Goal: Task Accomplishment & Management: Complete application form

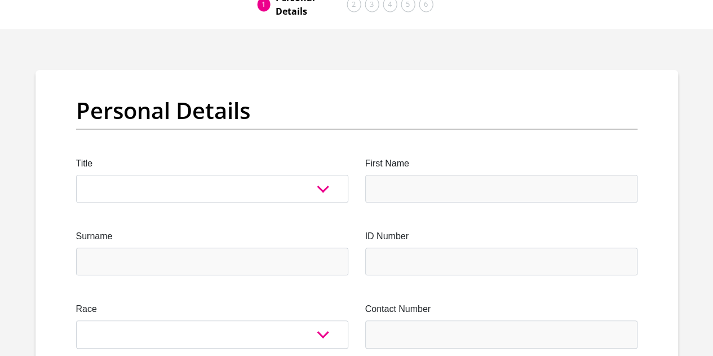
scroll to position [113, 0]
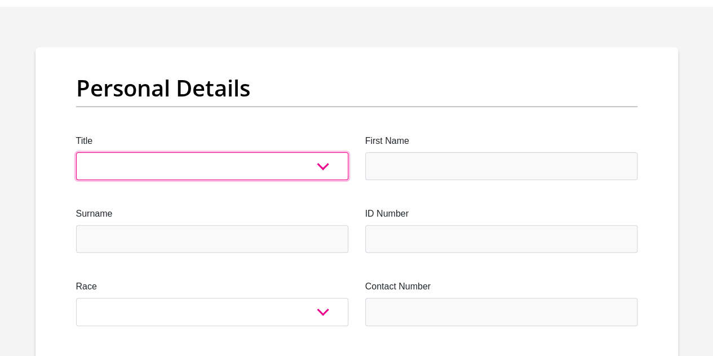
click at [323, 152] on select "Mr Ms Mrs Dr Other" at bounding box center [212, 166] width 272 height 28
select select "Mr"
click at [76, 152] on select "Mr Ms Mrs Dr Other" at bounding box center [212, 166] width 272 height 28
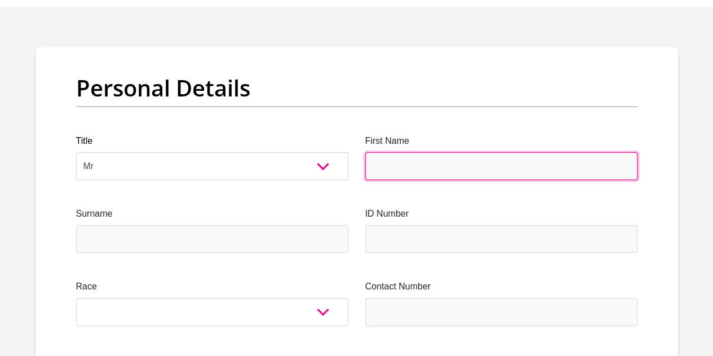
click at [405, 152] on input "First Name" at bounding box center [501, 166] width 272 height 28
type input "Dumisani"
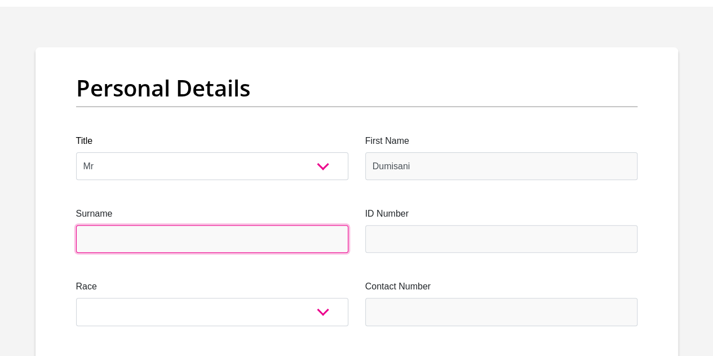
type input "Mosho"
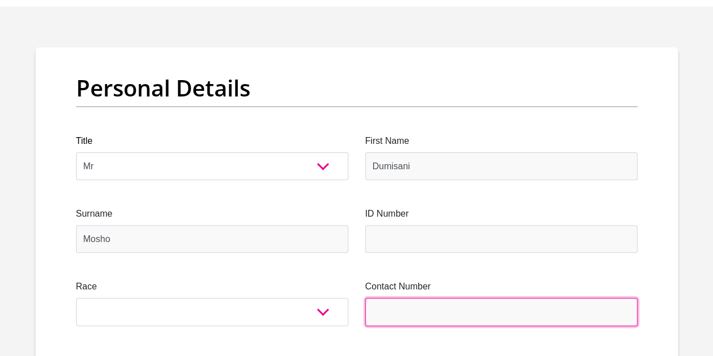
type input "0606607804"
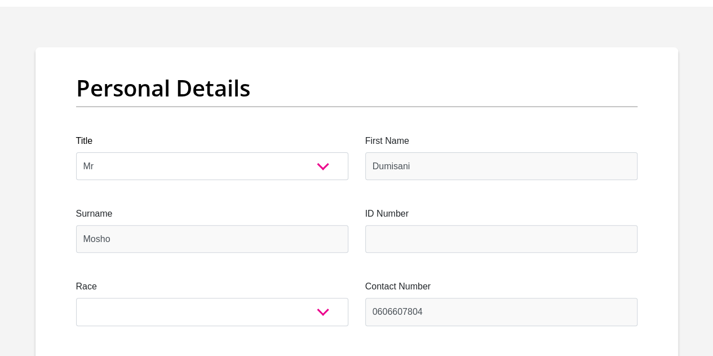
select select "ZAF"
type input "36039 Qamba Street, Makhaza"
type input "Khayelitsha"
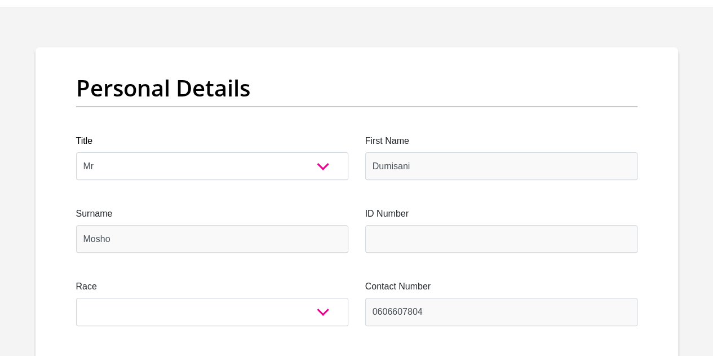
type input "7784"
select select "Western Cape"
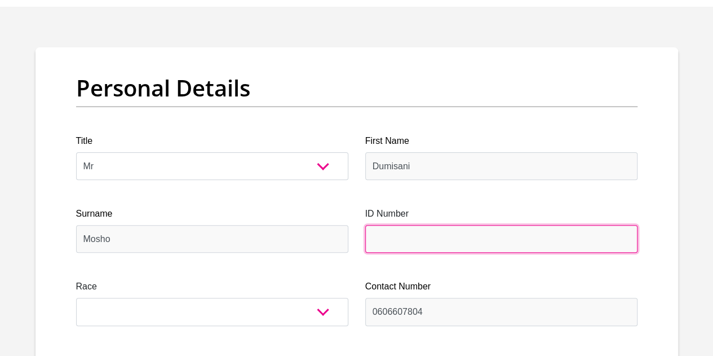
click at [411, 225] on input "ID Number" at bounding box center [501, 239] width 272 height 28
type input "8501275647088"
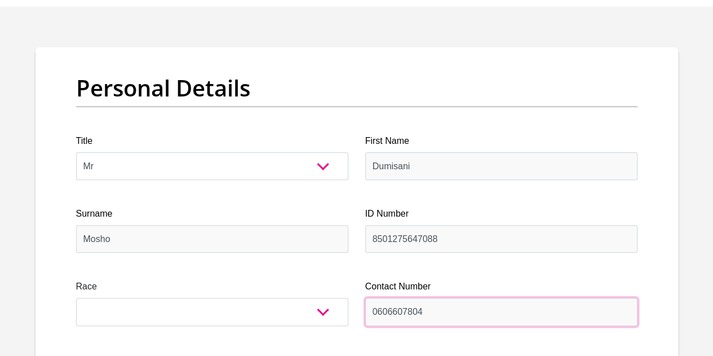
click at [439, 298] on input "0606607804" at bounding box center [501, 312] width 272 height 28
type input "0743486489"
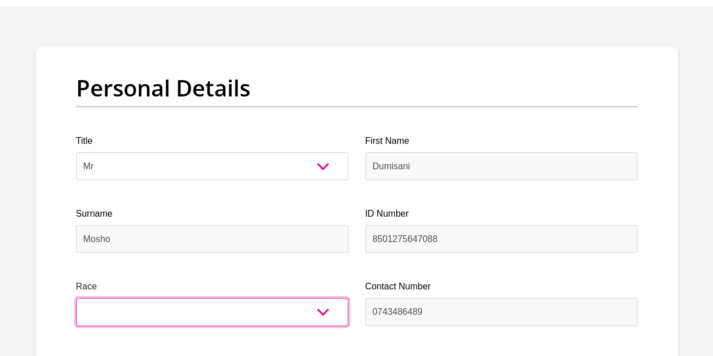
click at [324, 298] on select "Black Coloured Indian White Other" at bounding box center [212, 312] width 272 height 28
select select "1"
click at [76, 298] on select "Black Coloured Indian White Other" at bounding box center [212, 312] width 272 height 28
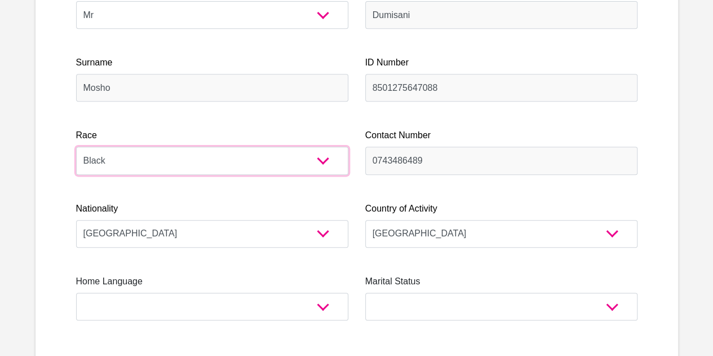
scroll to position [282, 0]
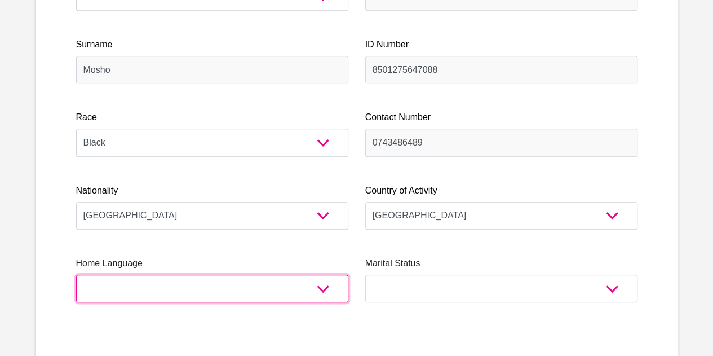
click at [328, 275] on select "Afrikaans English Sepedi South Ndebele Southern Sotho Swati Tsonga Tswana Venda…" at bounding box center [212, 289] width 272 height 28
select select "xho"
click at [76, 275] on select "Afrikaans English Sepedi South Ndebele Southern Sotho Swati Tsonga Tswana Venda…" at bounding box center [212, 289] width 272 height 28
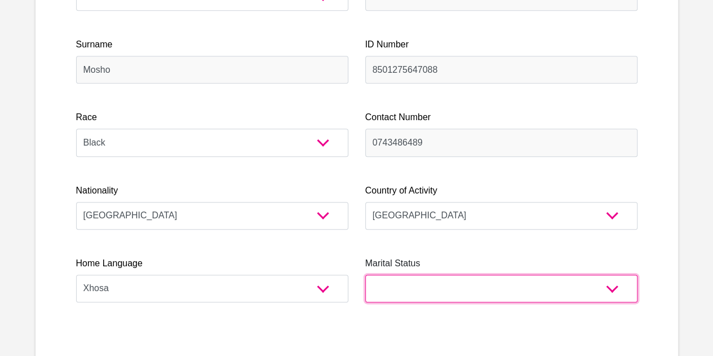
click at [615, 275] on select "Married ANC Single Divorced Widowed Married COP or Customary Law" at bounding box center [501, 289] width 272 height 28
select select "2"
click at [365, 275] on select "Married ANC Single Divorced Widowed Married COP or Customary Law" at bounding box center [501, 289] width 272 height 28
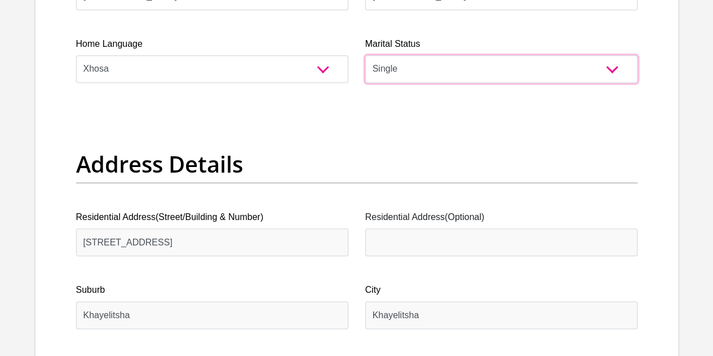
scroll to position [564, 0]
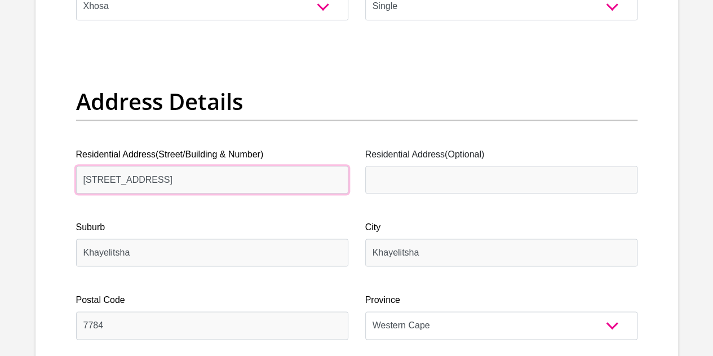
drag, startPoint x: 259, startPoint y: 131, endPoint x: 219, endPoint y: 131, distance: 40.6
click at [198, 166] on input "36039 Qamba Street, Makhaza" at bounding box center [212, 180] width 272 height 28
type input "15 Mroxisa Street"
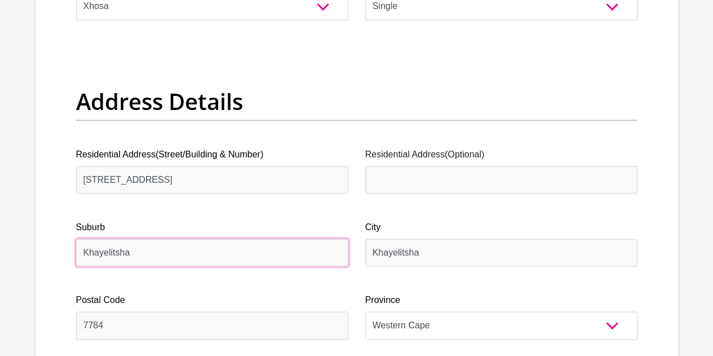
drag, startPoint x: 192, startPoint y: 209, endPoint x: 58, endPoint y: 205, distance: 133.7
type input "Zwelethemba"
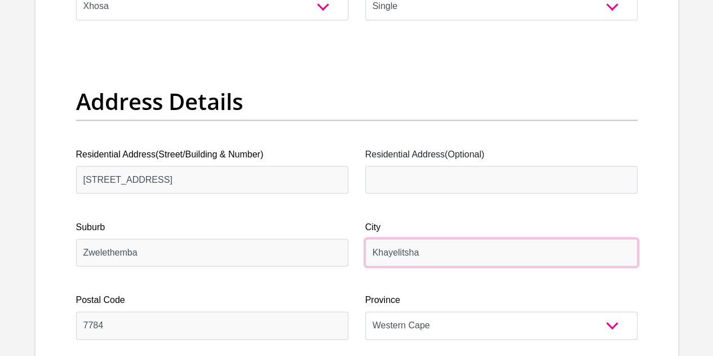
click at [428, 239] on input "Khayelitsha" at bounding box center [501, 253] width 272 height 28
type input "Worcester"
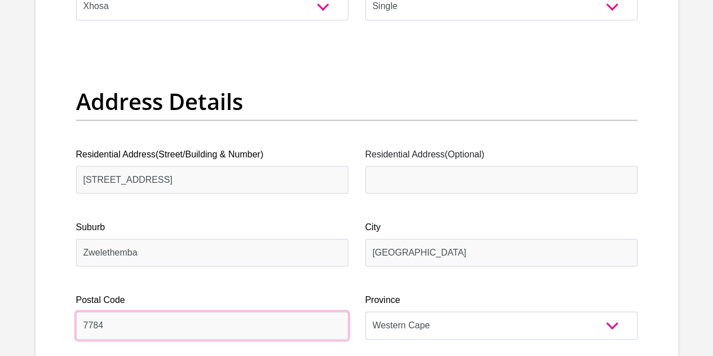
click at [112, 311] on input "7784" at bounding box center [212, 325] width 272 height 28
type input "6850"
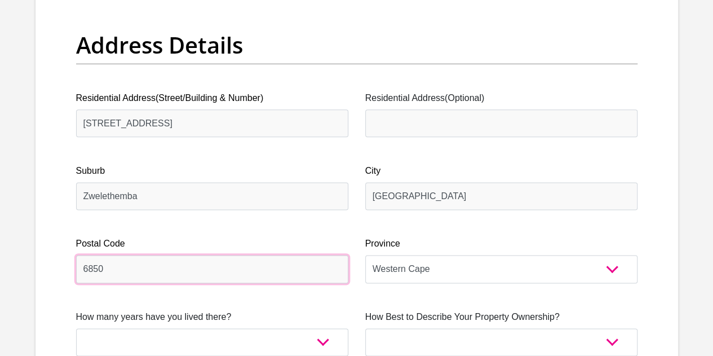
scroll to position [677, 0]
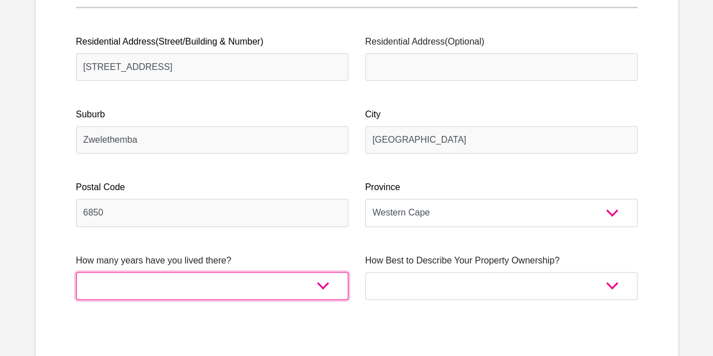
click at [325, 272] on select "less than 1 year 1-3 years 3-5 years 5+ years" at bounding box center [212, 286] width 272 height 28
select select "2"
click at [76, 272] on select "less than 1 year 1-3 years 3-5 years 5+ years" at bounding box center [212, 286] width 272 height 28
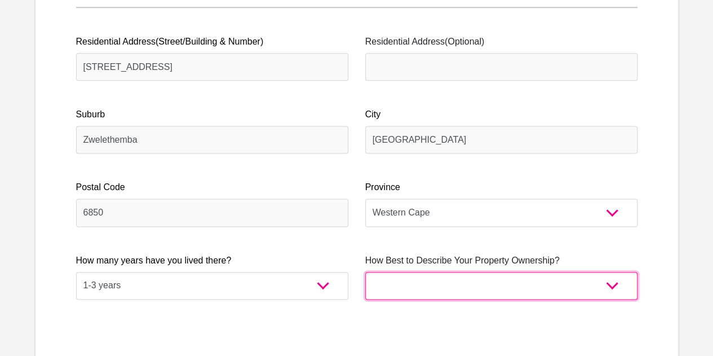
click at [609, 272] on select "Owned Rented Family Owned Company Dwelling" at bounding box center [501, 286] width 272 height 28
select select "Rented"
click at [365, 272] on select "Owned Rented Family Owned Company Dwelling" at bounding box center [501, 286] width 272 height 28
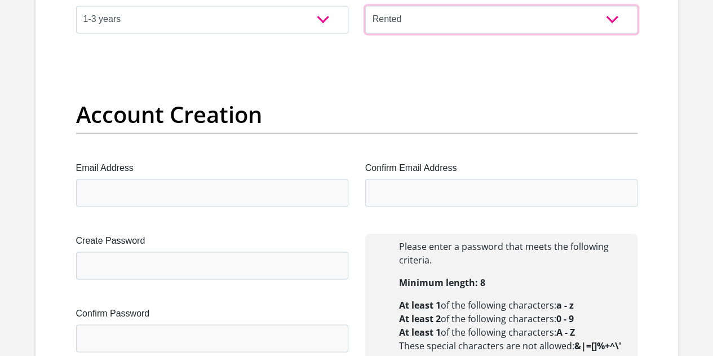
scroll to position [959, 0]
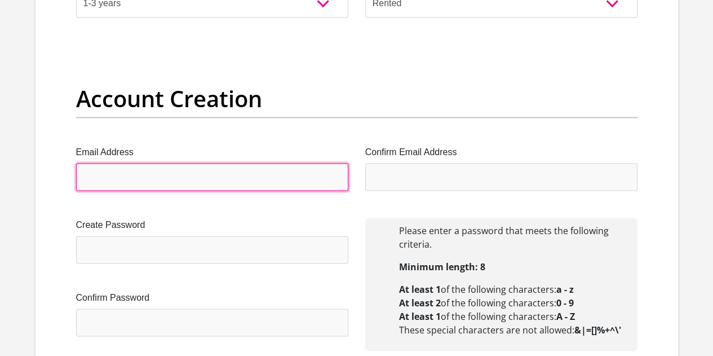
click at [198, 163] on input "Email Address" at bounding box center [212, 177] width 272 height 28
type input "dmosho@gmail.com"
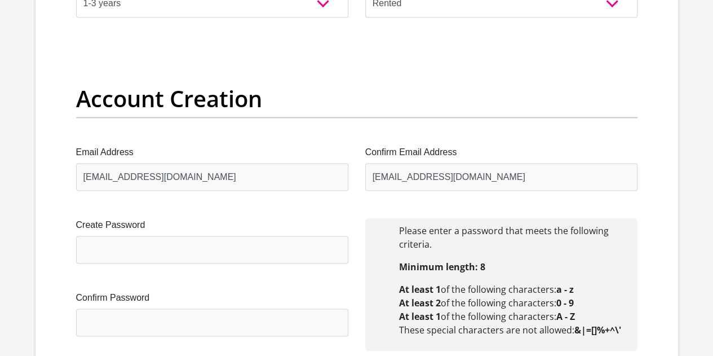
type input "Dumisani"
type input "Mosho"
type input "0606607804"
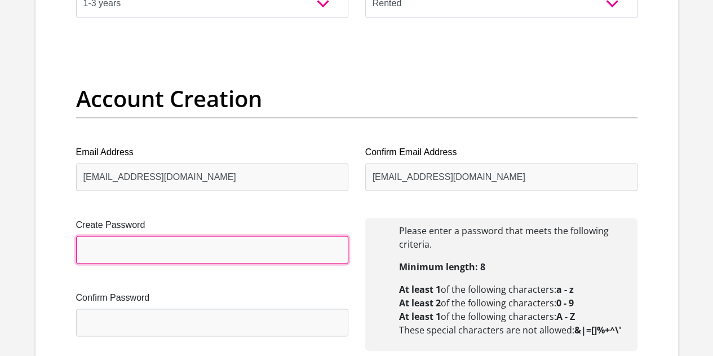
click at [219, 236] on input "Create Password" at bounding box center [212, 250] width 272 height 28
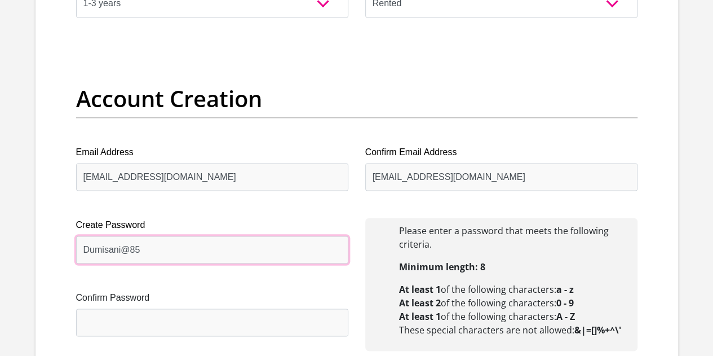
type input "Dumisani@85"
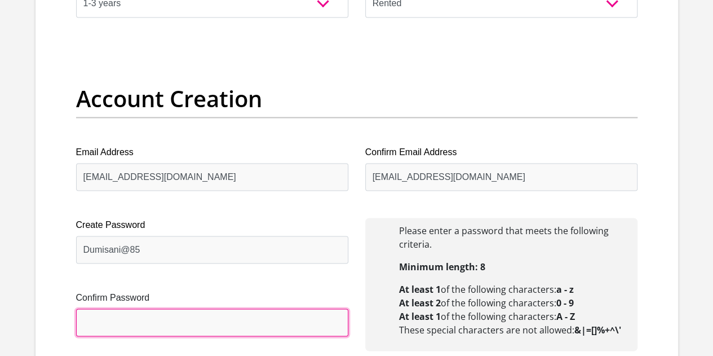
click at [151, 308] on input "Confirm Password" at bounding box center [212, 322] width 272 height 28
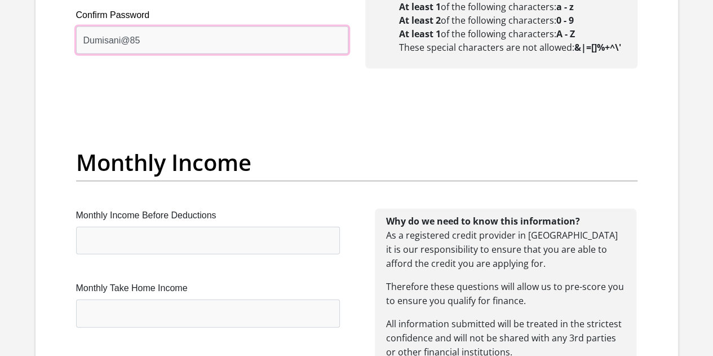
scroll to position [1297, 0]
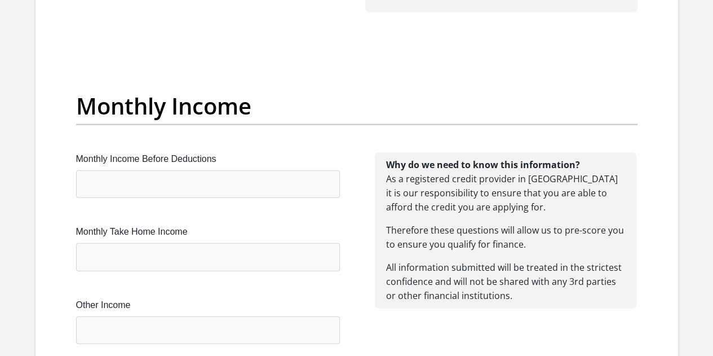
type input "Dumisani@85"
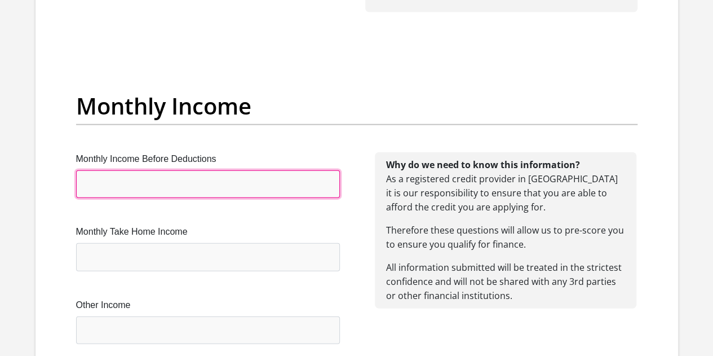
click at [129, 170] on input "Monthly Income Before Deductions" at bounding box center [208, 184] width 264 height 28
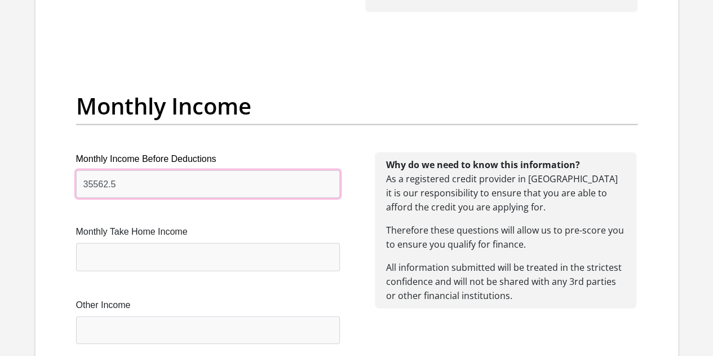
type input "35562.5"
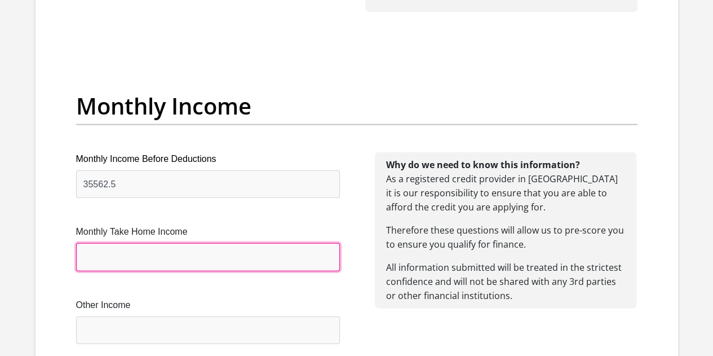
click at [175, 243] on input "Monthly Take Home Income" at bounding box center [208, 257] width 264 height 28
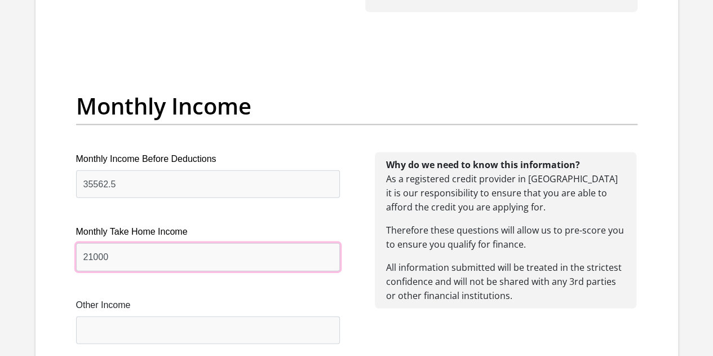
type input "21000"
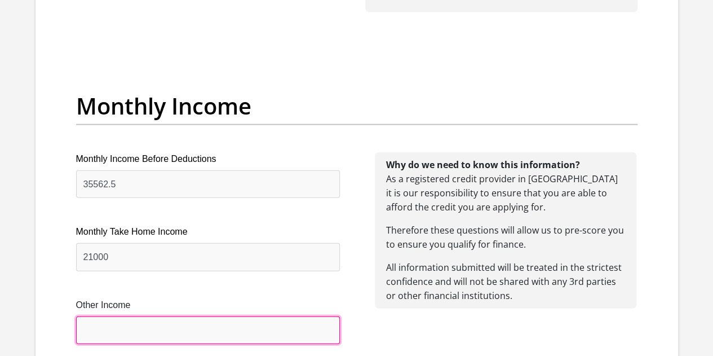
click at [173, 316] on input "Other Income" at bounding box center [208, 330] width 264 height 28
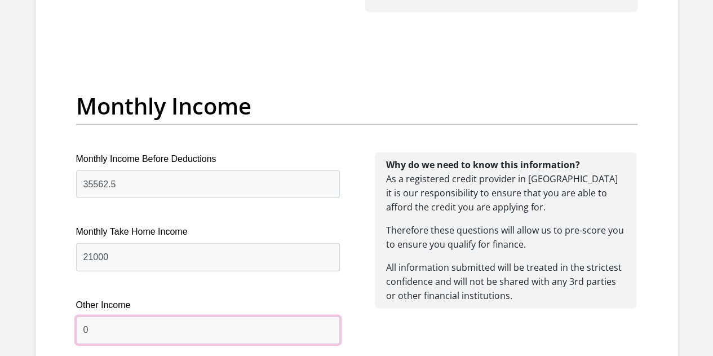
type input "0"
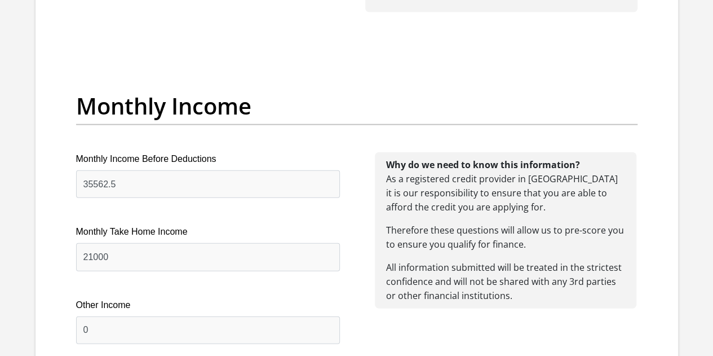
click at [423, 277] on div "Why do we need to know this information? As a registered credit provider in Sou…" at bounding box center [506, 261] width 298 height 219
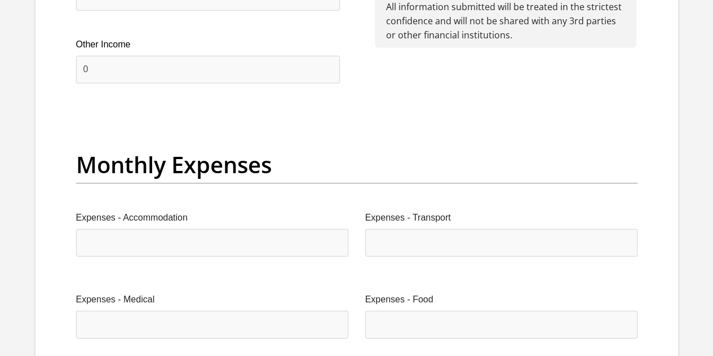
scroll to position [1579, 0]
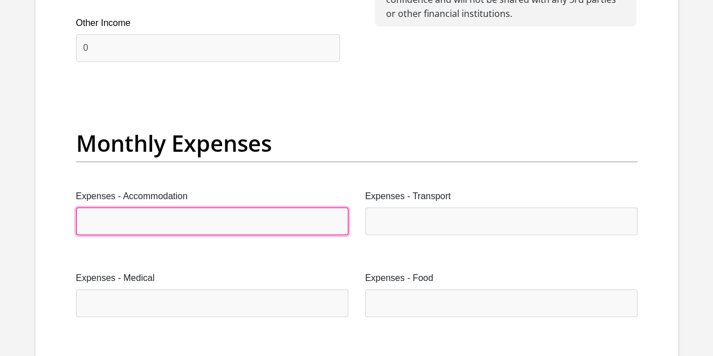
click at [164, 208] on input "Expenses - Accommodation" at bounding box center [212, 222] width 272 height 28
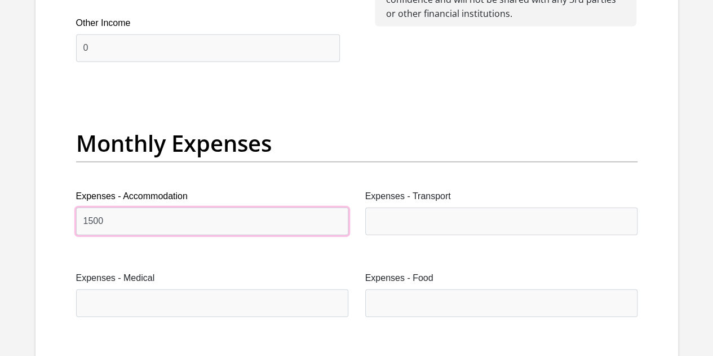
type input "1500"
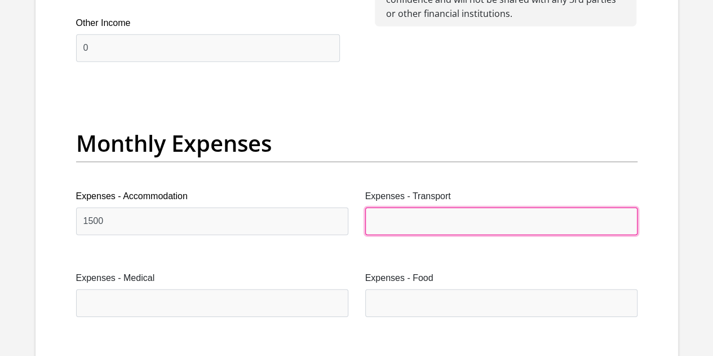
click at [407, 208] on input "Expenses - Transport" at bounding box center [501, 222] width 272 height 28
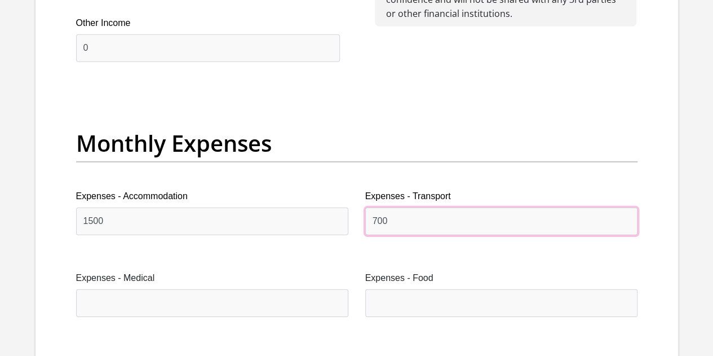
type input "700"
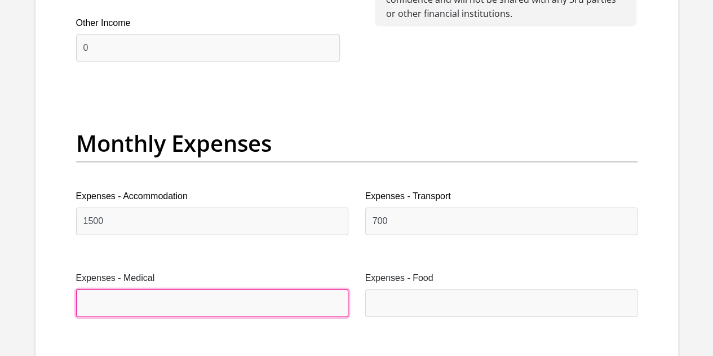
click at [259, 289] on input "Expenses - Medical" at bounding box center [212, 303] width 272 height 28
type input "300"
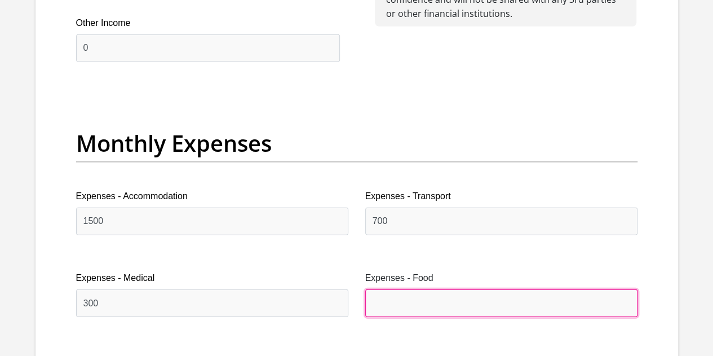
click at [416, 289] on input "Expenses - Food" at bounding box center [501, 303] width 272 height 28
type input "800"
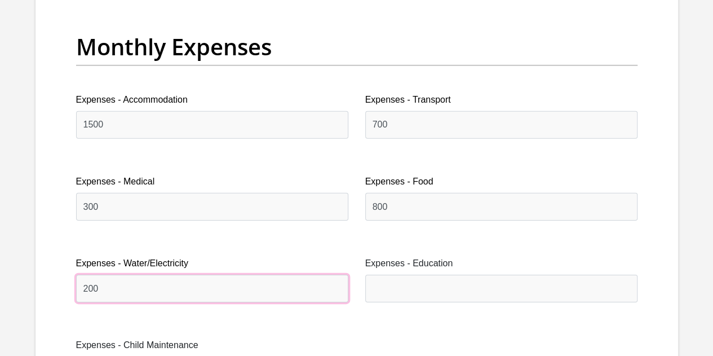
scroll to position [1692, 0]
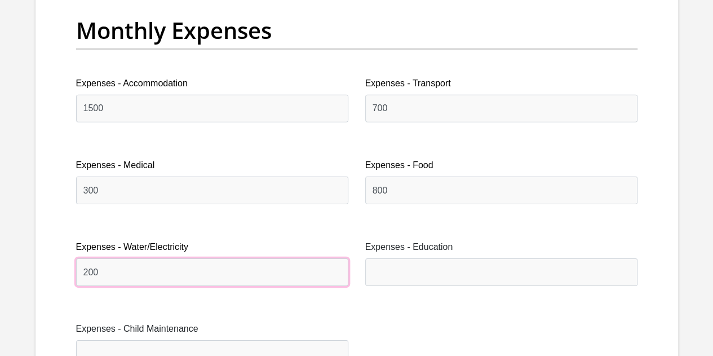
type input "200"
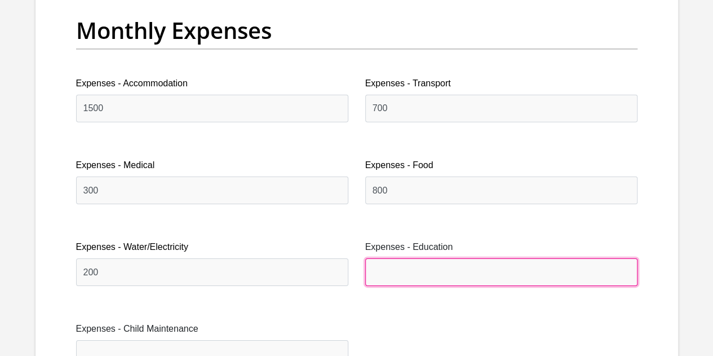
click at [391, 258] on input "Expenses - Education" at bounding box center [501, 272] width 272 height 28
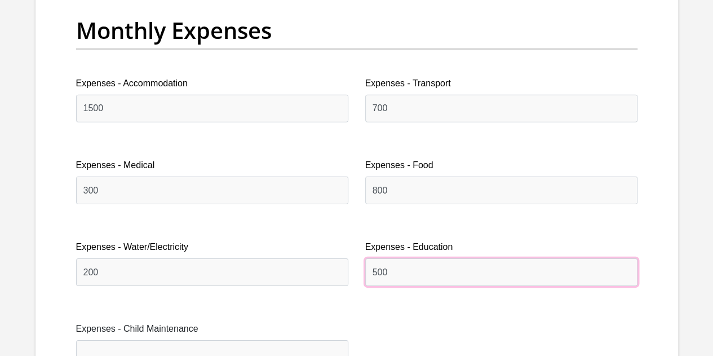
type input "500"
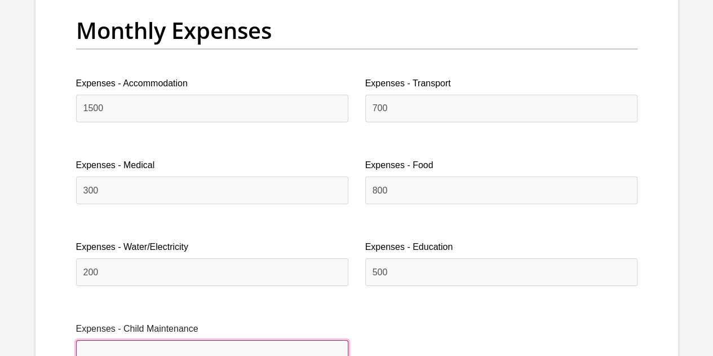
click at [182, 340] on input "Expenses - Child Maintenance" at bounding box center [212, 354] width 272 height 28
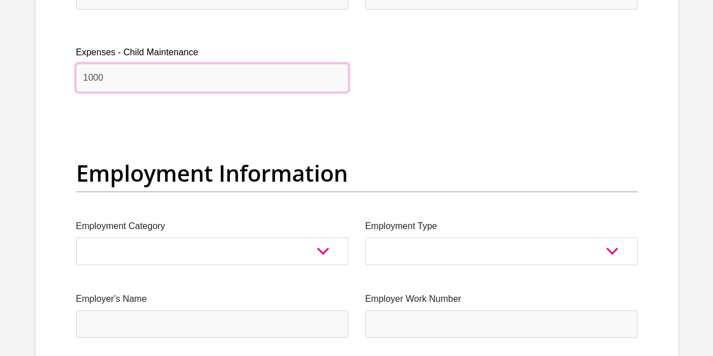
scroll to position [1974, 0]
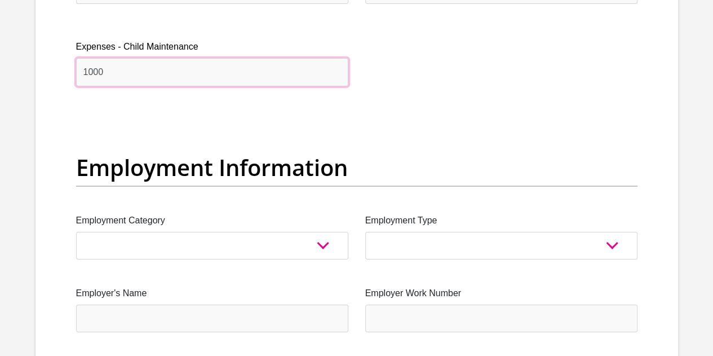
type input "1000"
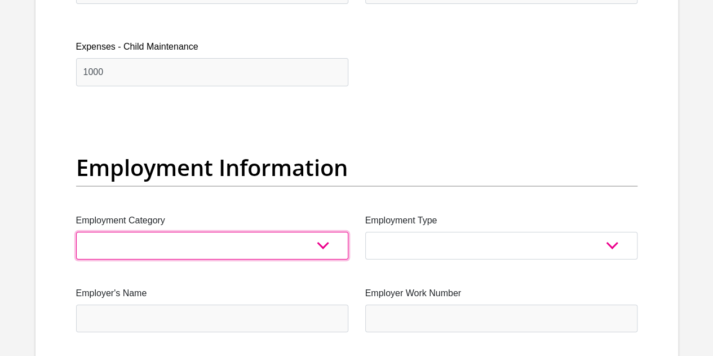
click at [324, 232] on select "AGRICULTURE ALCOHOL & TOBACCO CONSTRUCTION MATERIALS METALLURGY EQUIPMENT FOR R…" at bounding box center [212, 246] width 272 height 28
select select "76"
click at [76, 232] on select "AGRICULTURE ALCOHOL & TOBACCO CONSTRUCTION MATERIALS METALLURGY EQUIPMENT FOR R…" at bounding box center [212, 246] width 272 height 28
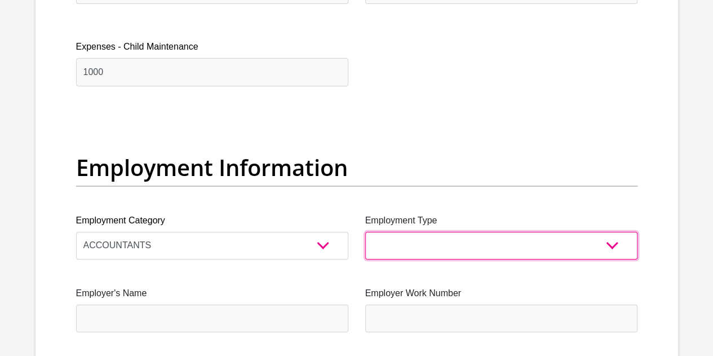
click at [615, 232] on select "College/Lecturer Craft Seller Creative Driver Executive Farmer Forces - Non Com…" at bounding box center [501, 246] width 272 height 28
select select "Semi-Professional Worker"
click at [365, 232] on select "College/Lecturer Craft Seller Creative Driver Executive Farmer Forces - Non Com…" at bounding box center [501, 246] width 272 height 28
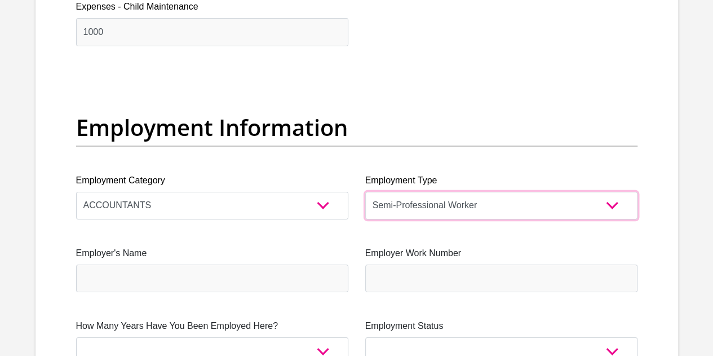
scroll to position [2030, 0]
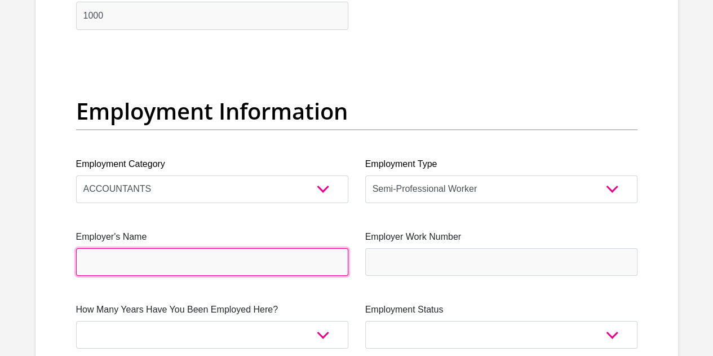
click at [166, 248] on input "Employer's Name" at bounding box center [212, 262] width 272 height 28
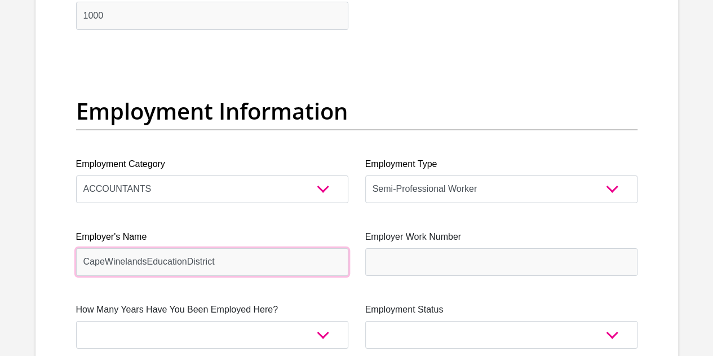
type input "CapeWinelandsEducationDistrict"
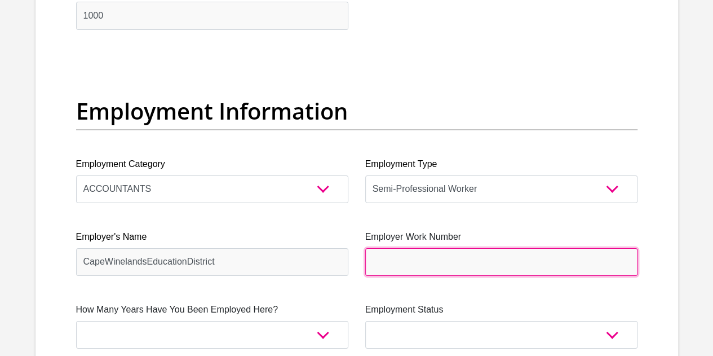
click at [457, 248] on input "Employer Work Number" at bounding box center [501, 262] width 272 height 28
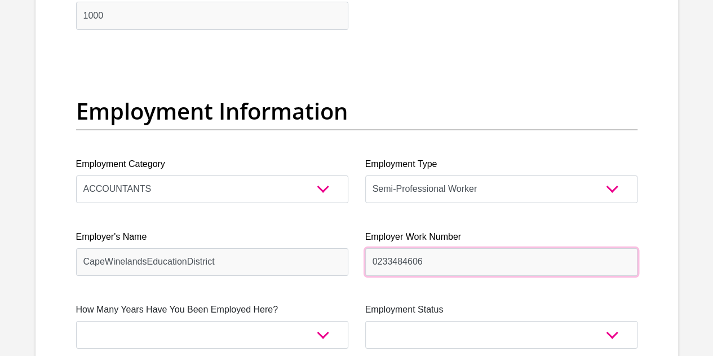
type input "0233484606"
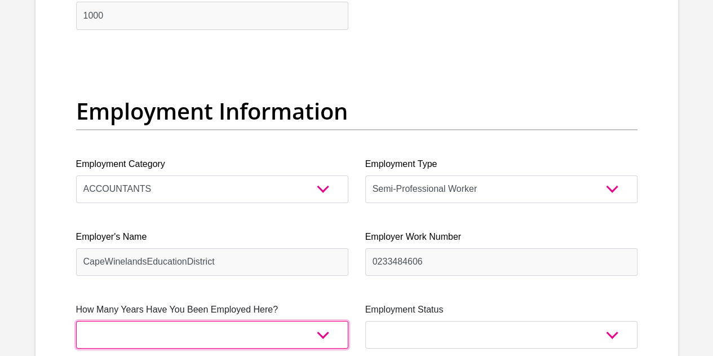
click at [323, 321] on select "less than 1 year 1-3 years 3-5 years 5+ years" at bounding box center [212, 335] width 272 height 28
select select "24"
click at [76, 321] on select "less than 1 year 1-3 years 3-5 years 5+ years" at bounding box center [212, 335] width 272 height 28
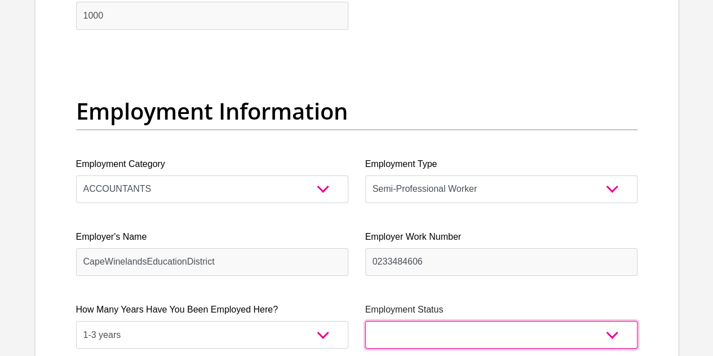
click at [610, 321] on select "Permanent/Full-time Part-time/Casual Contract Worker Self-Employed Housewife Re…" at bounding box center [501, 335] width 272 height 28
select select "1"
click at [365, 321] on select "Permanent/Full-time Part-time/Casual Contract Worker Self-Employed Housewife Re…" at bounding box center [501, 335] width 272 height 28
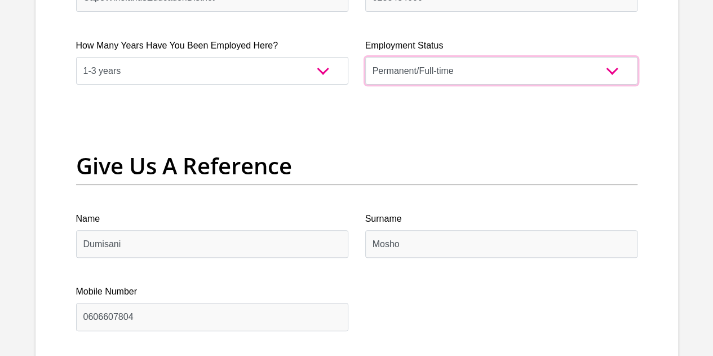
scroll to position [2312, 0]
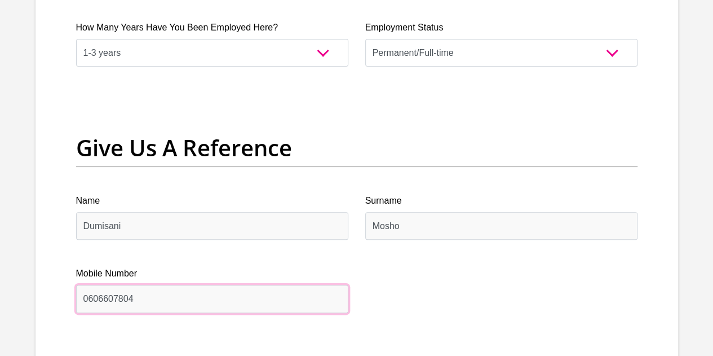
click at [144, 285] on input "0606607804" at bounding box center [212, 299] width 272 height 28
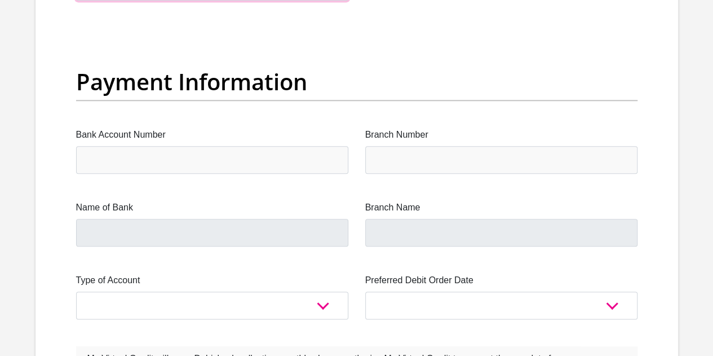
scroll to position [2650, 0]
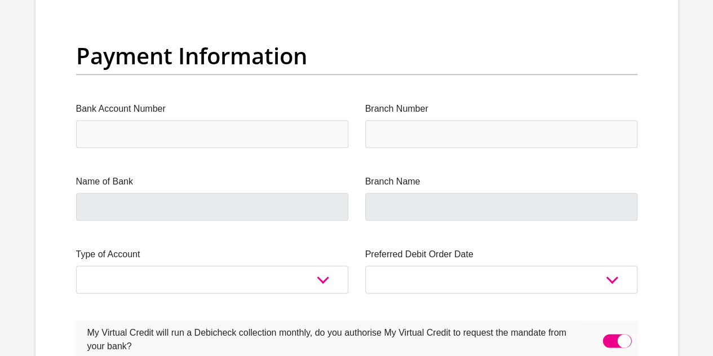
type input "0743486489"
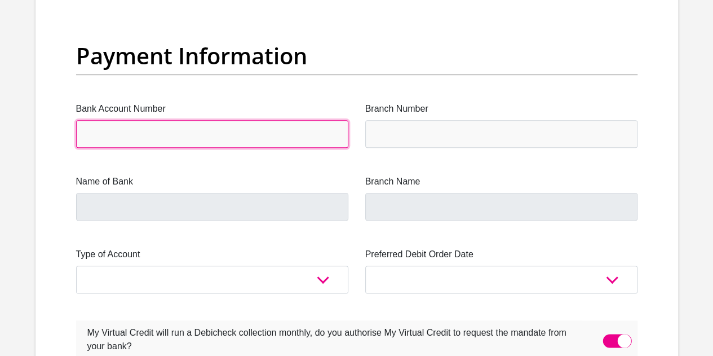
click at [229, 120] on input "Bank Account Number" at bounding box center [212, 134] width 272 height 28
type input "D"
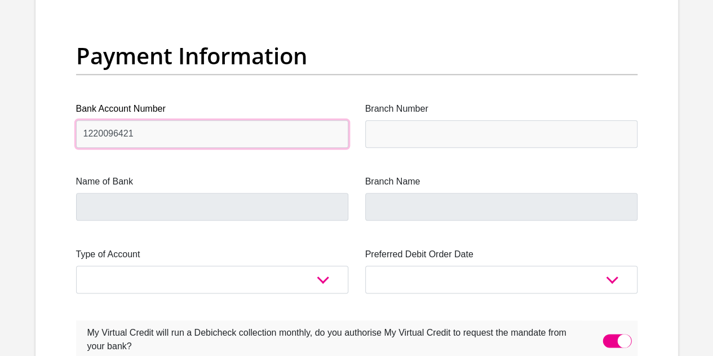
type input "1220096421"
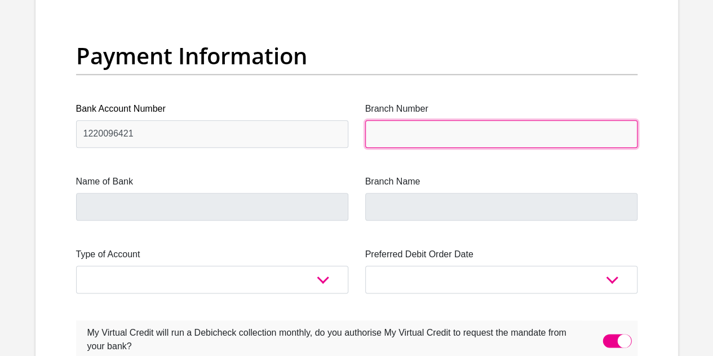
click at [398, 120] on input "Branch Number" at bounding box center [501, 134] width 272 height 28
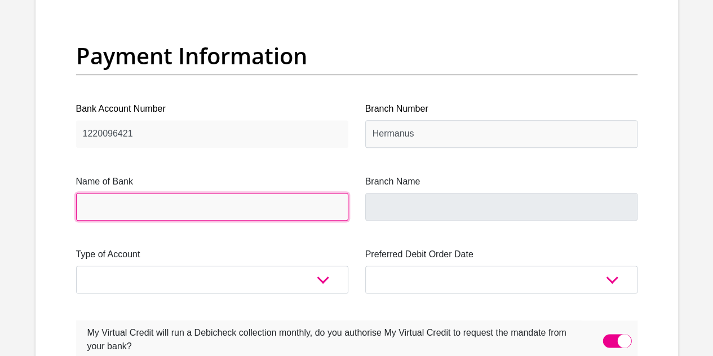
click at [297, 193] on input "Name of Bank" at bounding box center [212, 207] width 272 height 28
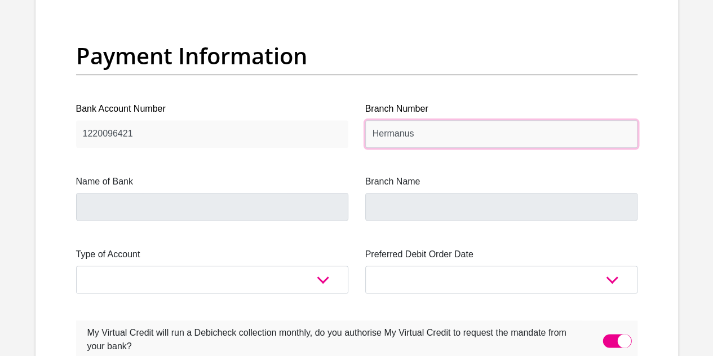
click at [425, 120] on input "Hermanus" at bounding box center [501, 134] width 272 height 28
type input "H"
type input "470010"
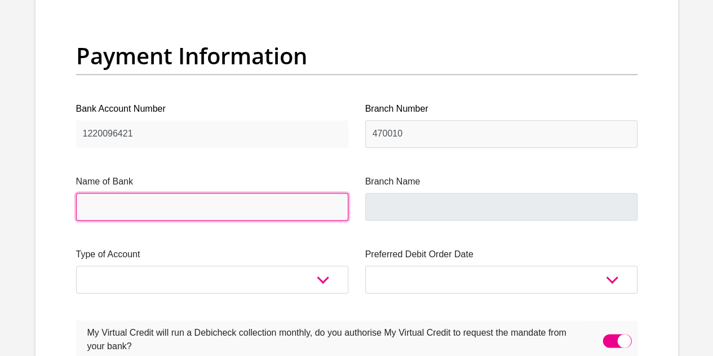
click at [230, 193] on input "Name of Bank" at bounding box center [212, 207] width 272 height 28
type input "CAPITEC BANK LIMITED"
type input "CAPITEC BANK CPC"
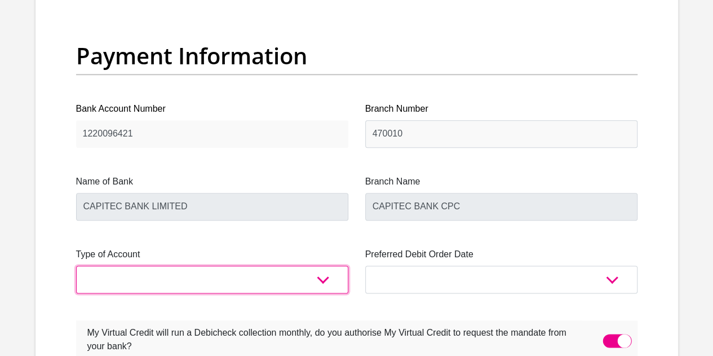
click at [329, 266] on select "Cheque Savings" at bounding box center [212, 280] width 272 height 28
select select "SAV"
click at [76, 266] on select "Cheque Savings" at bounding box center [212, 280] width 272 height 28
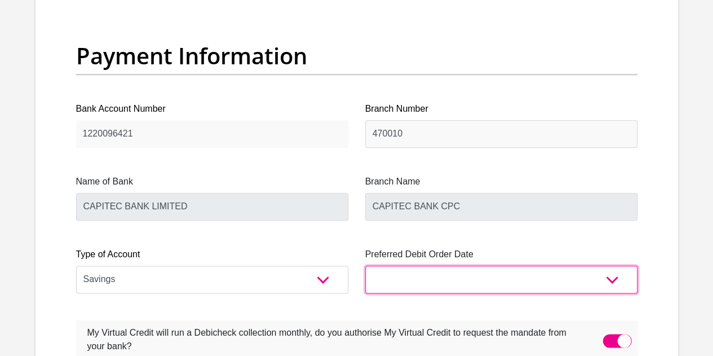
click at [607, 266] on select "1st 2nd 3rd 4th 5th 7th 18th 19th 20th 21st 22nd 23rd 24th 25th 26th 27th 28th …" at bounding box center [501, 280] width 272 height 28
select select "18"
click at [365, 266] on select "1st 2nd 3rd 4th 5th 7th 18th 19th 20th 21st 22nd 23rd 24th 25th 26th 27th 28th …" at bounding box center [501, 280] width 272 height 28
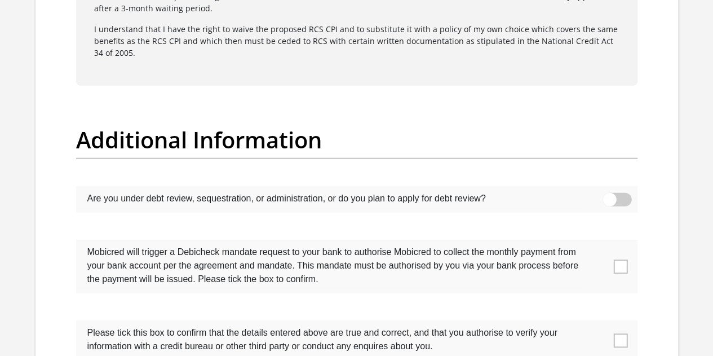
scroll to position [3496, 0]
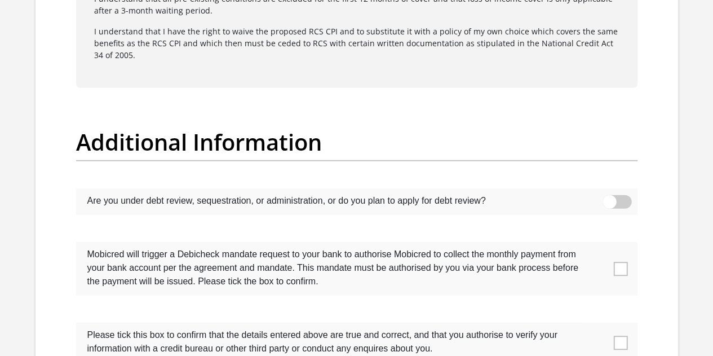
click at [612, 195] on span at bounding box center [617, 202] width 29 height 14
click at [610, 198] on input "checkbox" at bounding box center [610, 198] width 0 height 0
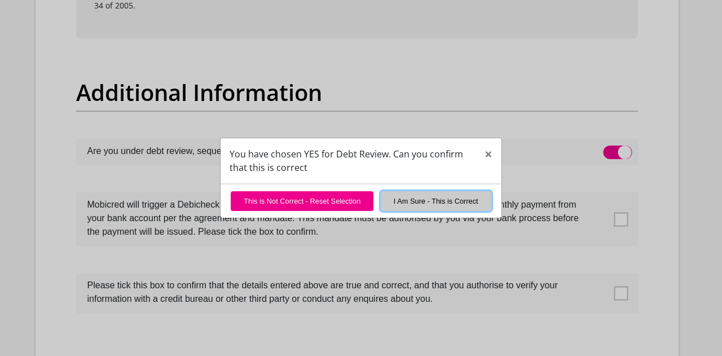
click at [437, 197] on button "I Am Sure - This is Correct" at bounding box center [436, 201] width 111 height 20
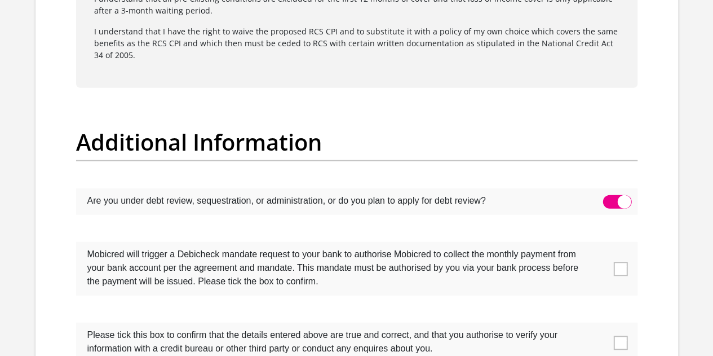
click at [629, 242] on label at bounding box center [357, 269] width 562 height 54
click at [598, 245] on input "checkbox" at bounding box center [598, 245] width 0 height 0
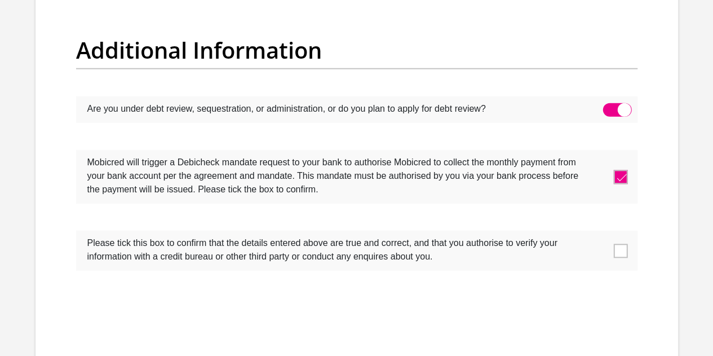
scroll to position [3609, 0]
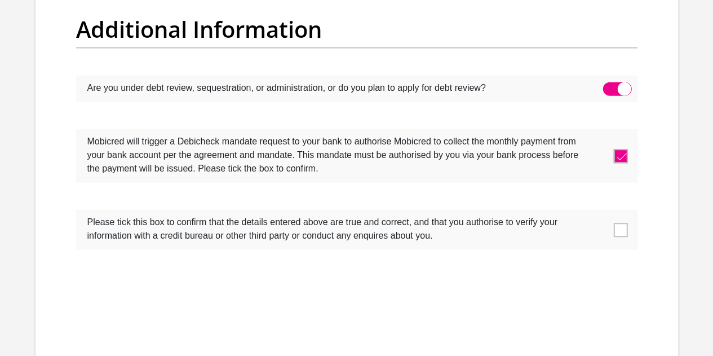
click at [621, 223] on span at bounding box center [620, 230] width 14 height 14
click at [598, 213] on input "checkbox" at bounding box center [598, 213] width 0 height 0
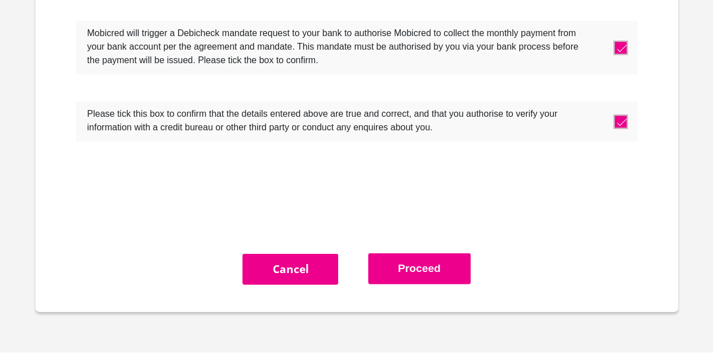
scroll to position [3722, 0]
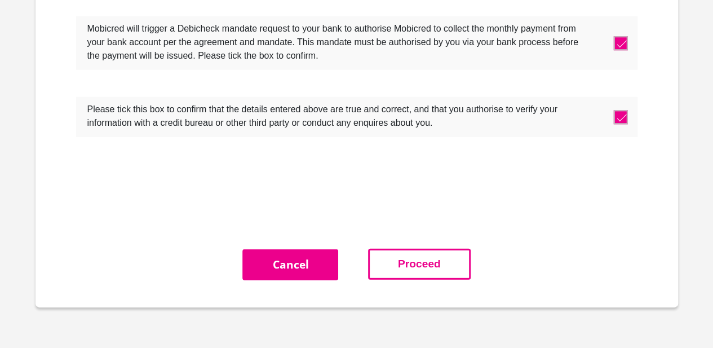
click at [429, 249] on button "Proceed" at bounding box center [419, 264] width 103 height 31
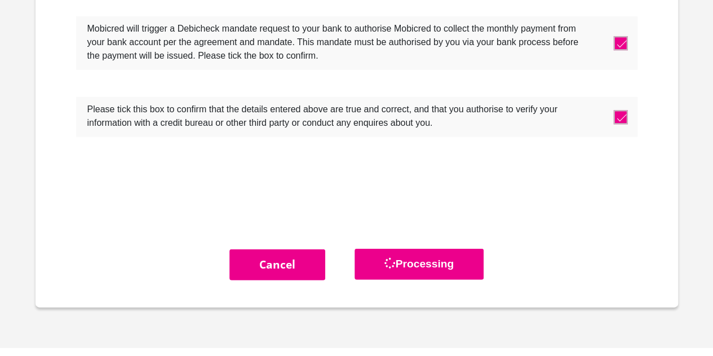
scroll to position [0, 0]
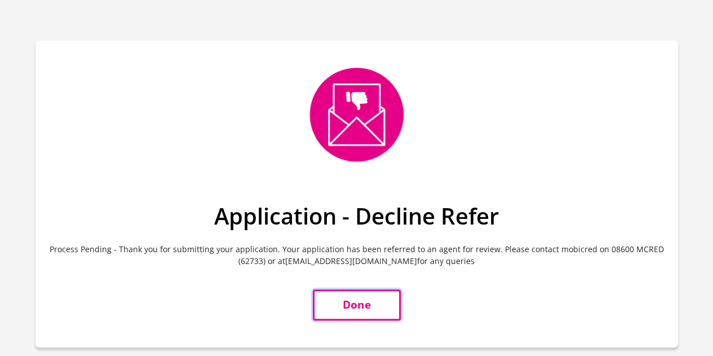
click at [366, 295] on link "Done" at bounding box center [357, 304] width 88 height 31
